Goal: Task Accomplishment & Management: Use online tool/utility

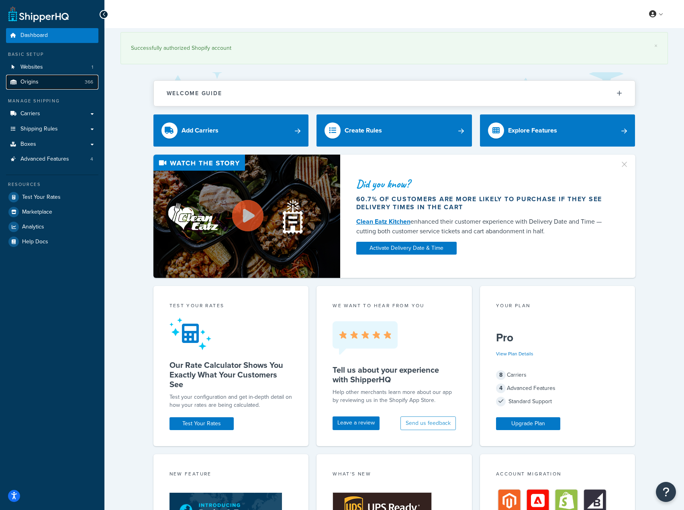
click at [87, 76] on link "Origins 366" at bounding box center [52, 82] width 92 height 15
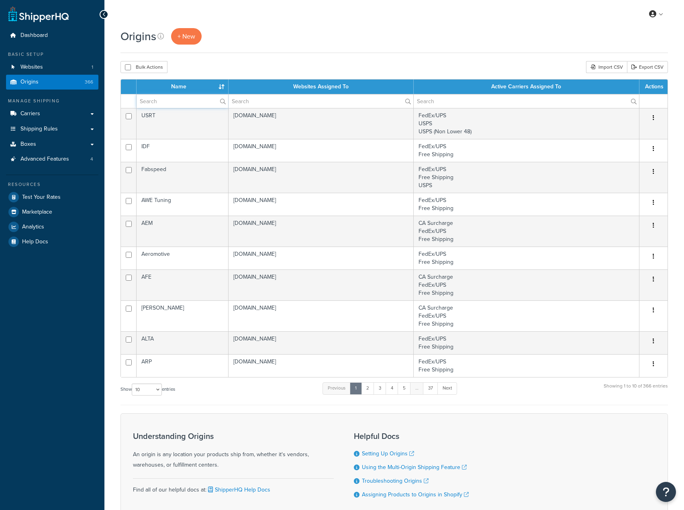
click at [190, 97] on input "text" at bounding box center [183, 101] width 92 height 14
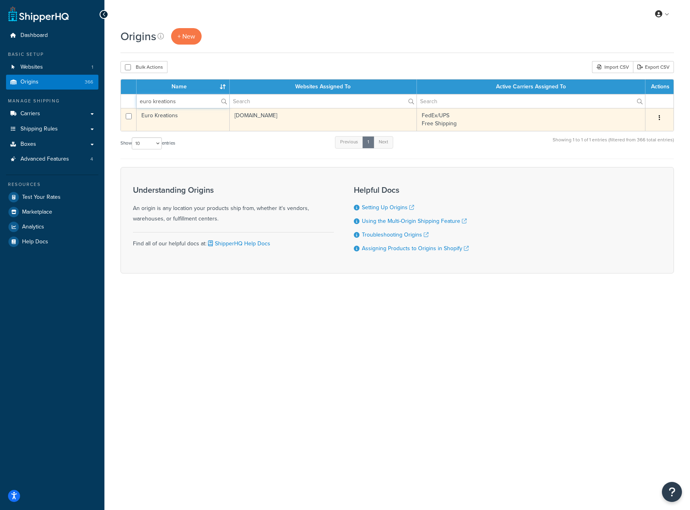
type input "euro kreations"
click at [196, 120] on td "Euro Kreations" at bounding box center [183, 119] width 93 height 23
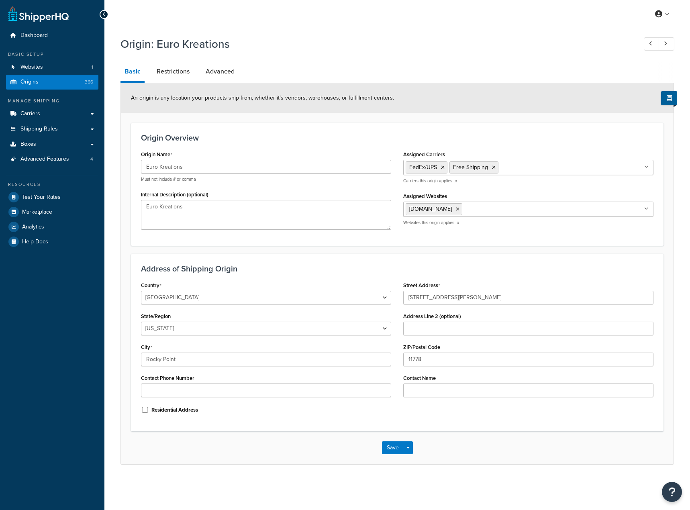
select select "32"
click at [169, 78] on link "Restrictions" at bounding box center [173, 71] width 41 height 19
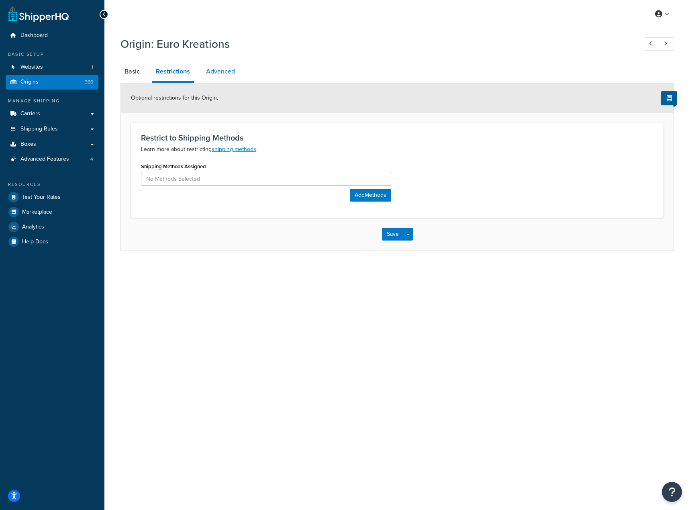
click at [215, 74] on link "Advanced" at bounding box center [220, 71] width 37 height 19
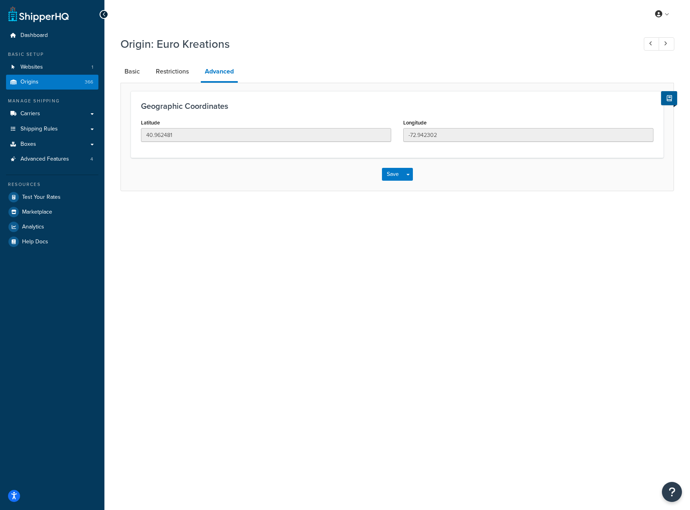
click at [145, 68] on li "Basic" at bounding box center [136, 71] width 31 height 19
click at [139, 68] on link "Basic" at bounding box center [132, 71] width 23 height 19
select select "32"
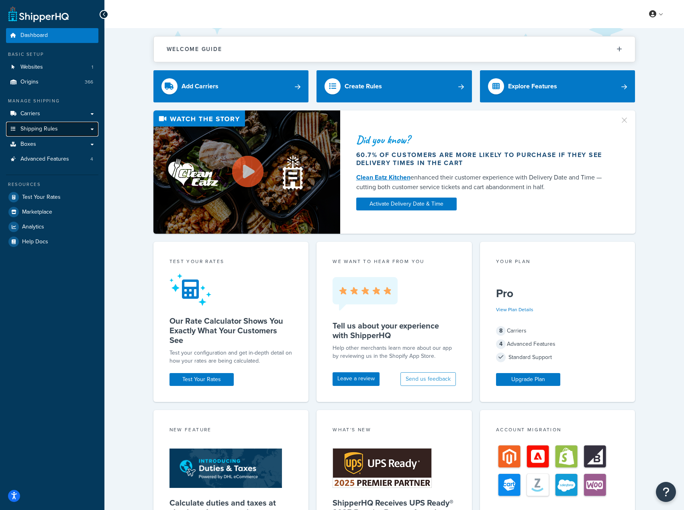
click at [57, 123] on link "Shipping Rules" at bounding box center [52, 129] width 92 height 15
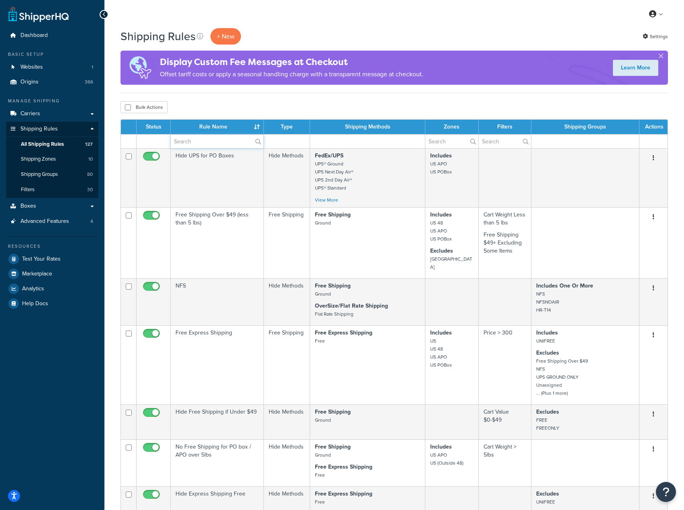
click at [220, 143] on input "text" at bounding box center [217, 142] width 93 height 14
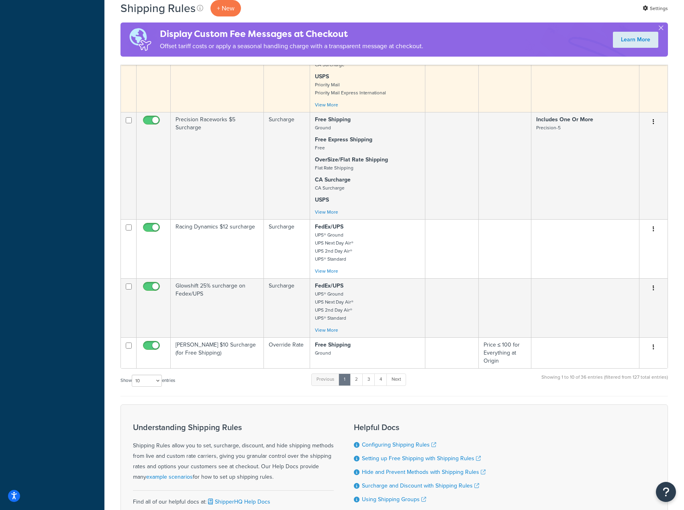
scroll to position [522, 0]
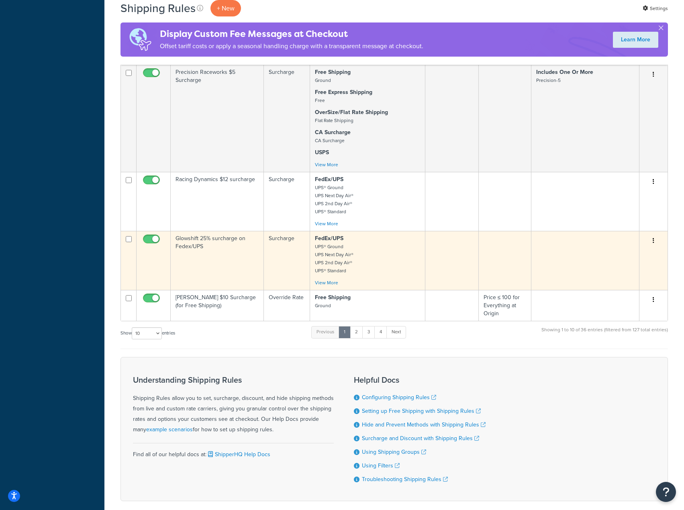
type input "surcharge"
click at [652, 242] on button "button" at bounding box center [653, 241] width 11 height 13
click at [637, 274] on link "Duplicate" at bounding box center [627, 272] width 63 height 16
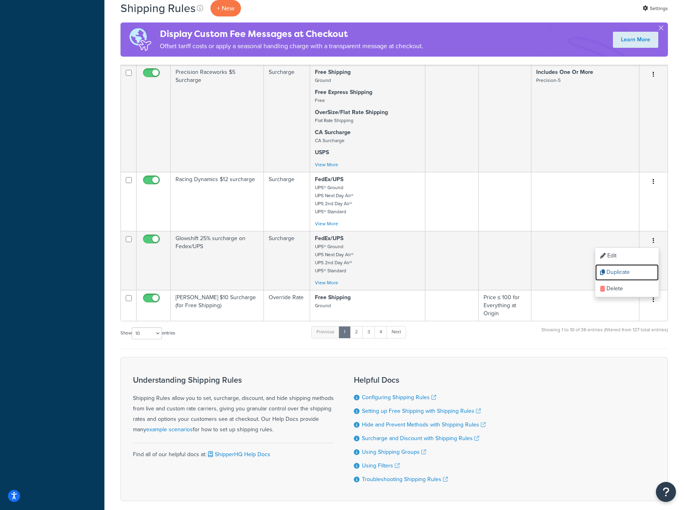
drag, startPoint x: 618, startPoint y: 270, endPoint x: 379, endPoint y: 30, distance: 339.0
click at [618, 270] on link "Duplicate" at bounding box center [627, 272] width 63 height 16
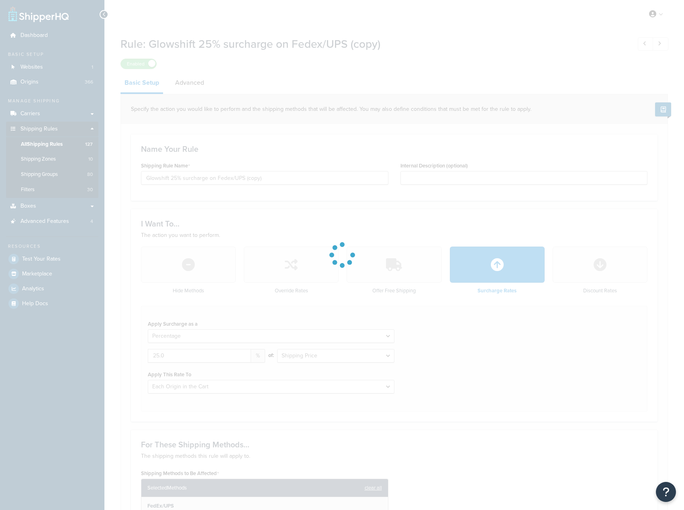
select select "PERCENTAGE"
select select "LOCATION"
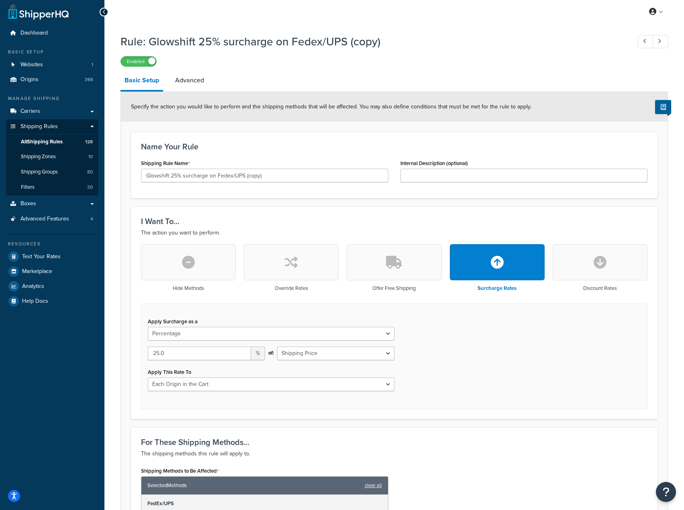
scroll to position [2, 0]
click at [165, 175] on input "Glowshift 25% surcharge on Fedex/UPS (copy)" at bounding box center [265, 176] width 248 height 14
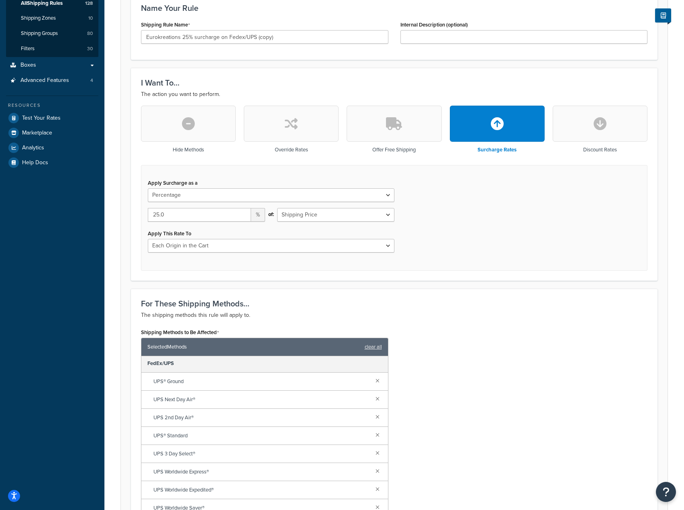
scroll to position [82, 0]
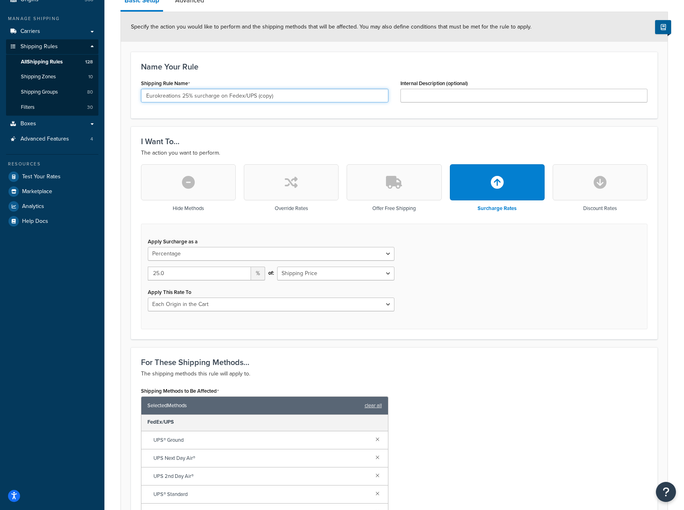
drag, startPoint x: 256, startPoint y: 96, endPoint x: 404, endPoint y: 91, distance: 148.4
click at [404, 91] on div "Shipping Rule Name Eurokreations 25% surcharge on Fedex/UPS (copy) Internal Des…" at bounding box center [394, 93] width 519 height 31
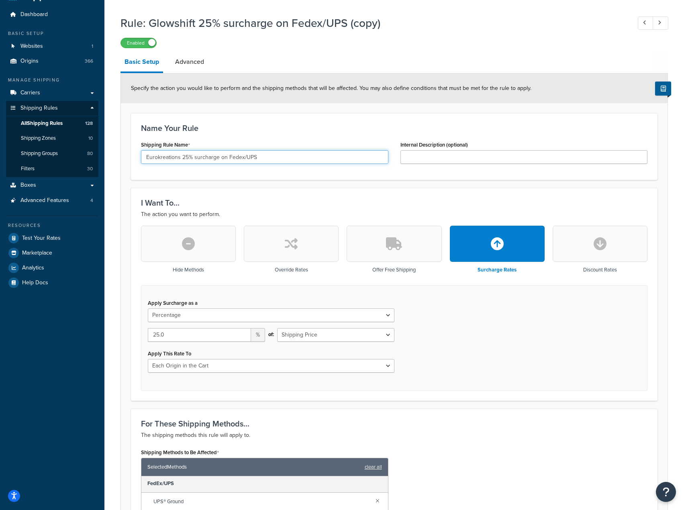
scroll to position [0, 0]
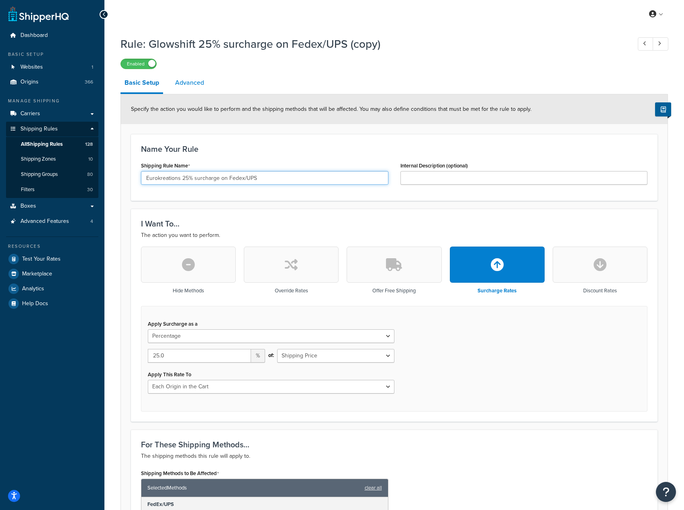
type input "Eurokreations 25% surcharge on Fedex/UPS"
click at [203, 87] on link "Advanced" at bounding box center [189, 82] width 37 height 19
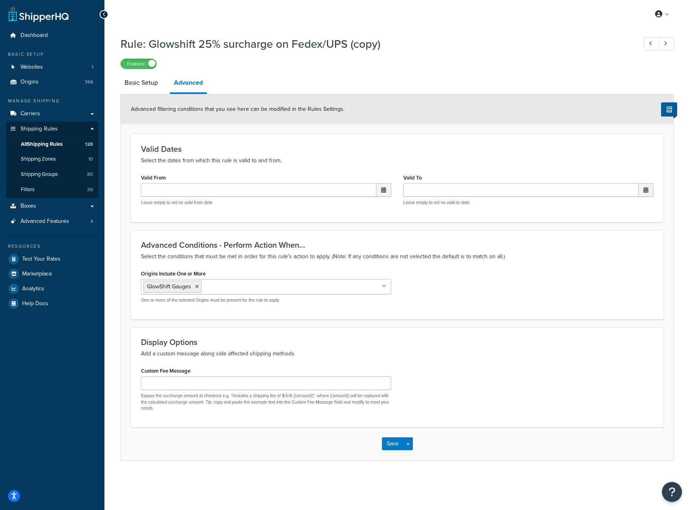
click at [231, 290] on input "Origins Include One or More" at bounding box center [239, 286] width 71 height 9
type input "euro"
click at [248, 288] on icon at bounding box center [250, 287] width 4 height 5
click at [278, 257] on p "Select the conditions that must be met in order for this rule's action to apply…" at bounding box center [397, 257] width 513 height 10
click at [145, 91] on link "Basic Setup" at bounding box center [141, 82] width 41 height 19
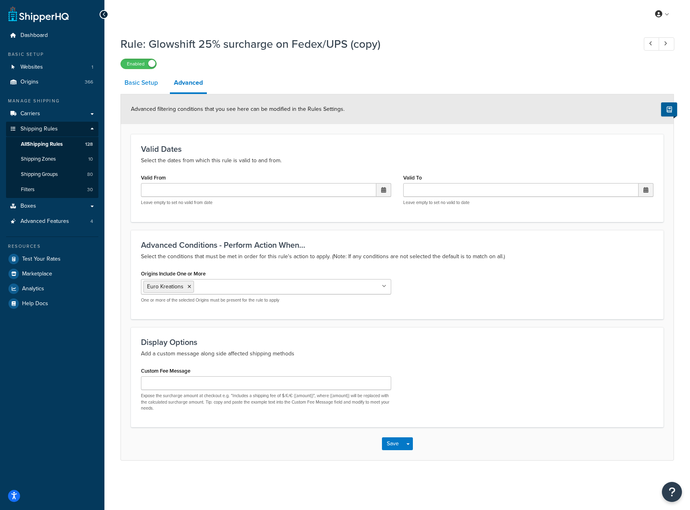
select select "PERCENTAGE"
select select "LOCATION"
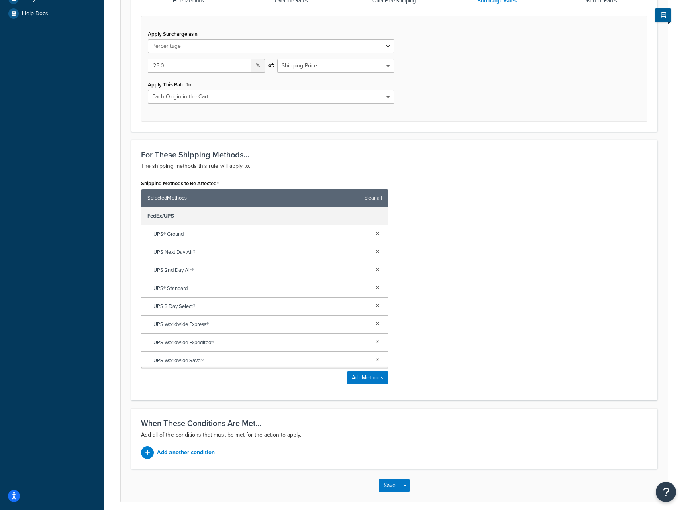
scroll to position [324, 0]
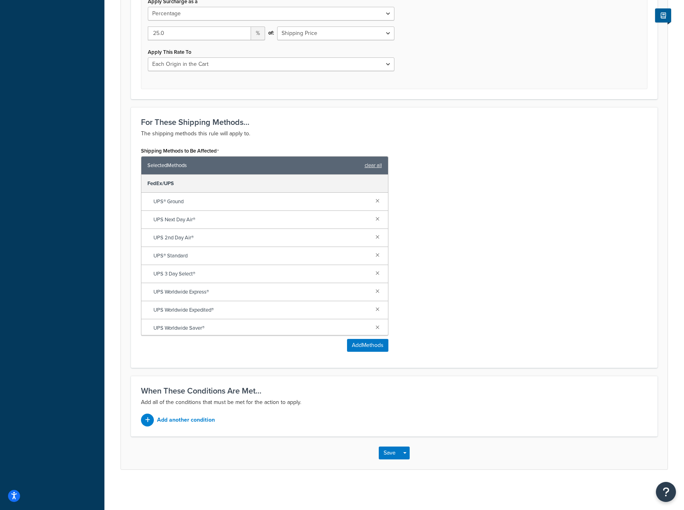
click at [386, 460] on div "Save Save Dropdown Save and Edit Save and Duplicate Save and Create New" at bounding box center [394, 453] width 547 height 33
click at [390, 454] on button "Save" at bounding box center [390, 453] width 22 height 13
